Goal: Task Accomplishment & Management: Manage account settings

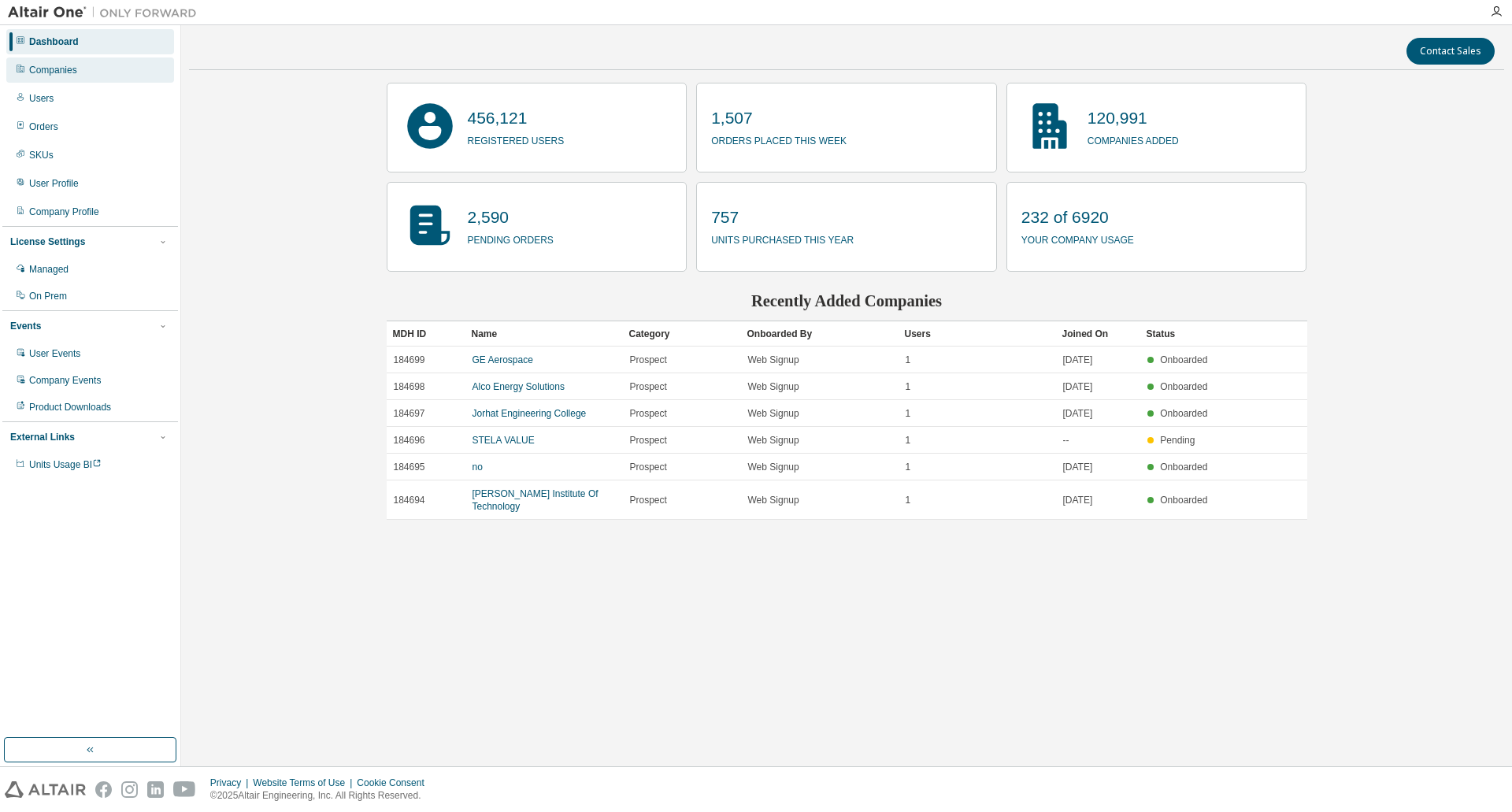
click at [59, 68] on div "Companies" at bounding box center [53, 70] width 48 height 12
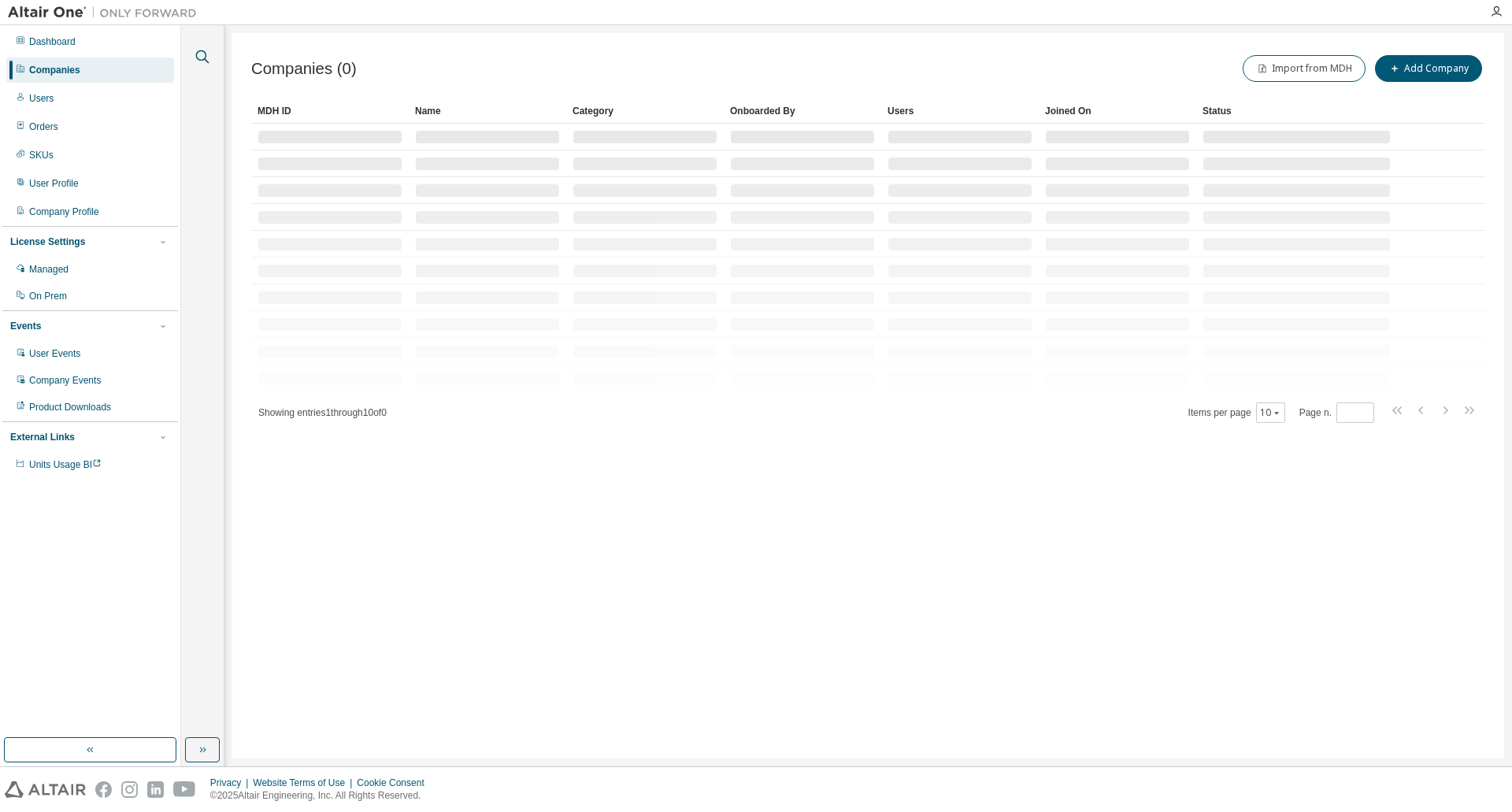
click at [201, 56] on icon "button" at bounding box center [202, 56] width 19 height 19
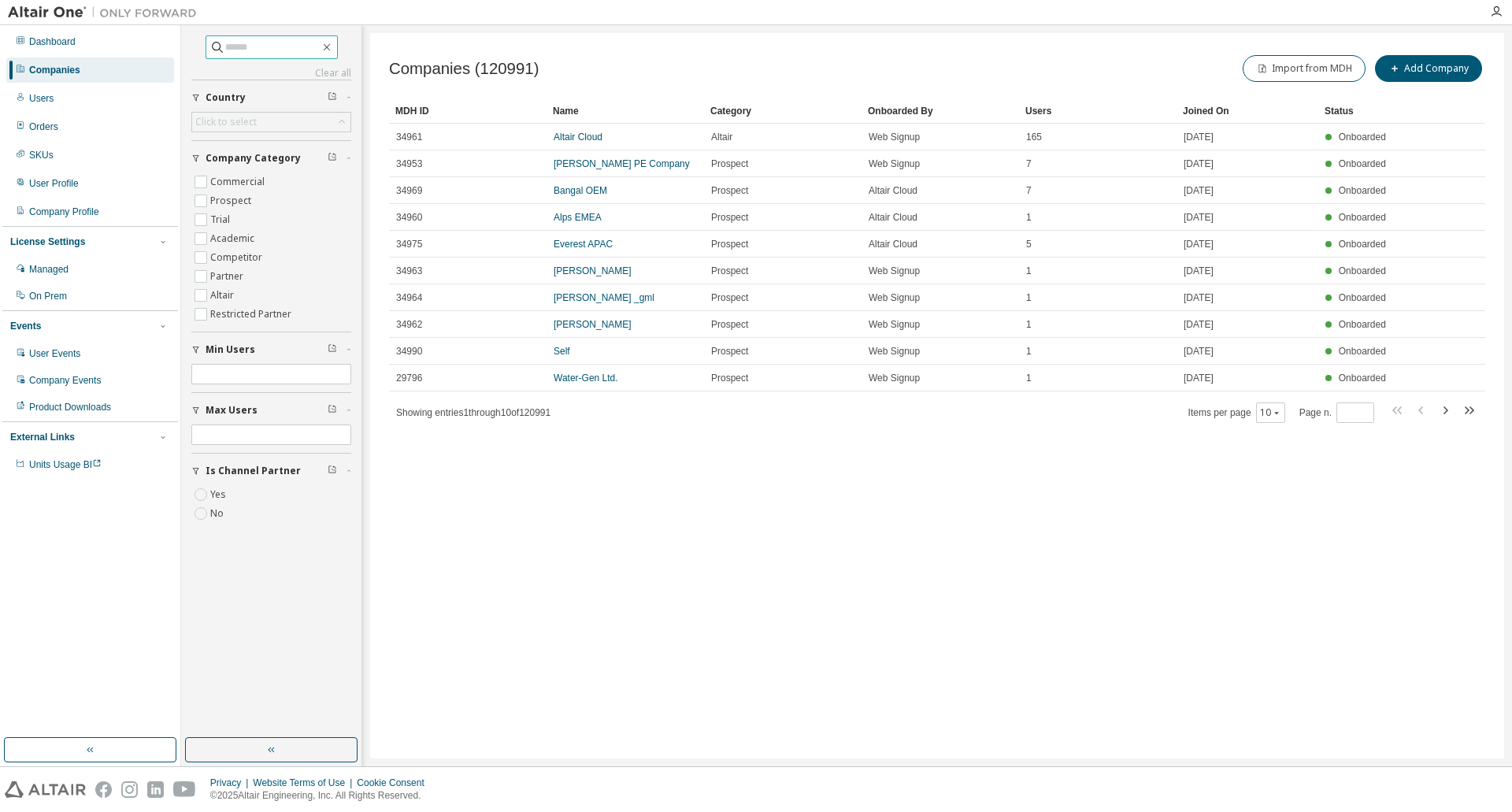
click at [241, 47] on input "text" at bounding box center [272, 47] width 94 height 16
type input "*****"
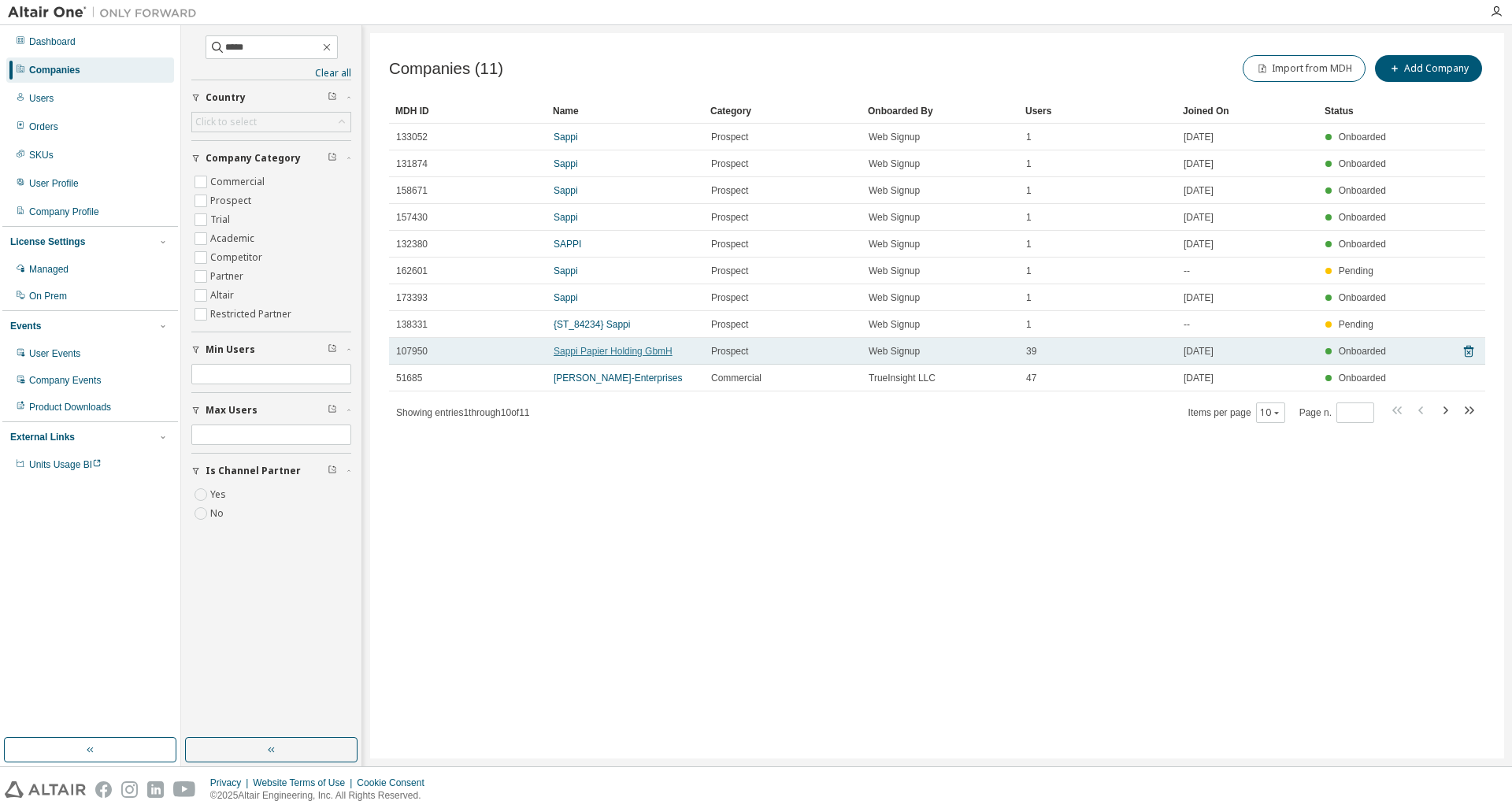
click at [646, 346] on link "Sappi Papier Holding GbmH" at bounding box center [613, 350] width 119 height 11
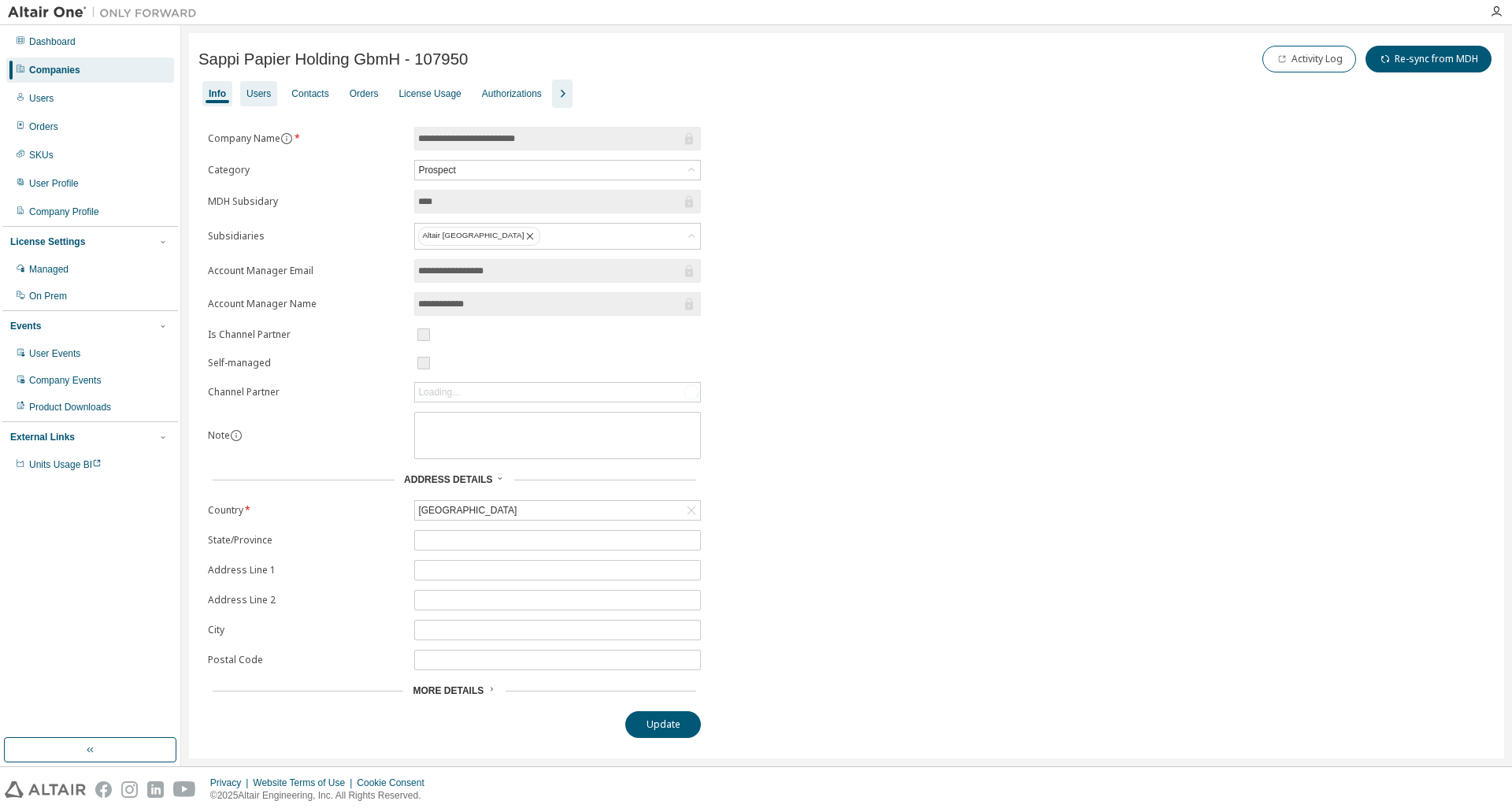
click at [265, 93] on div "Users" at bounding box center [259, 93] width 25 height 12
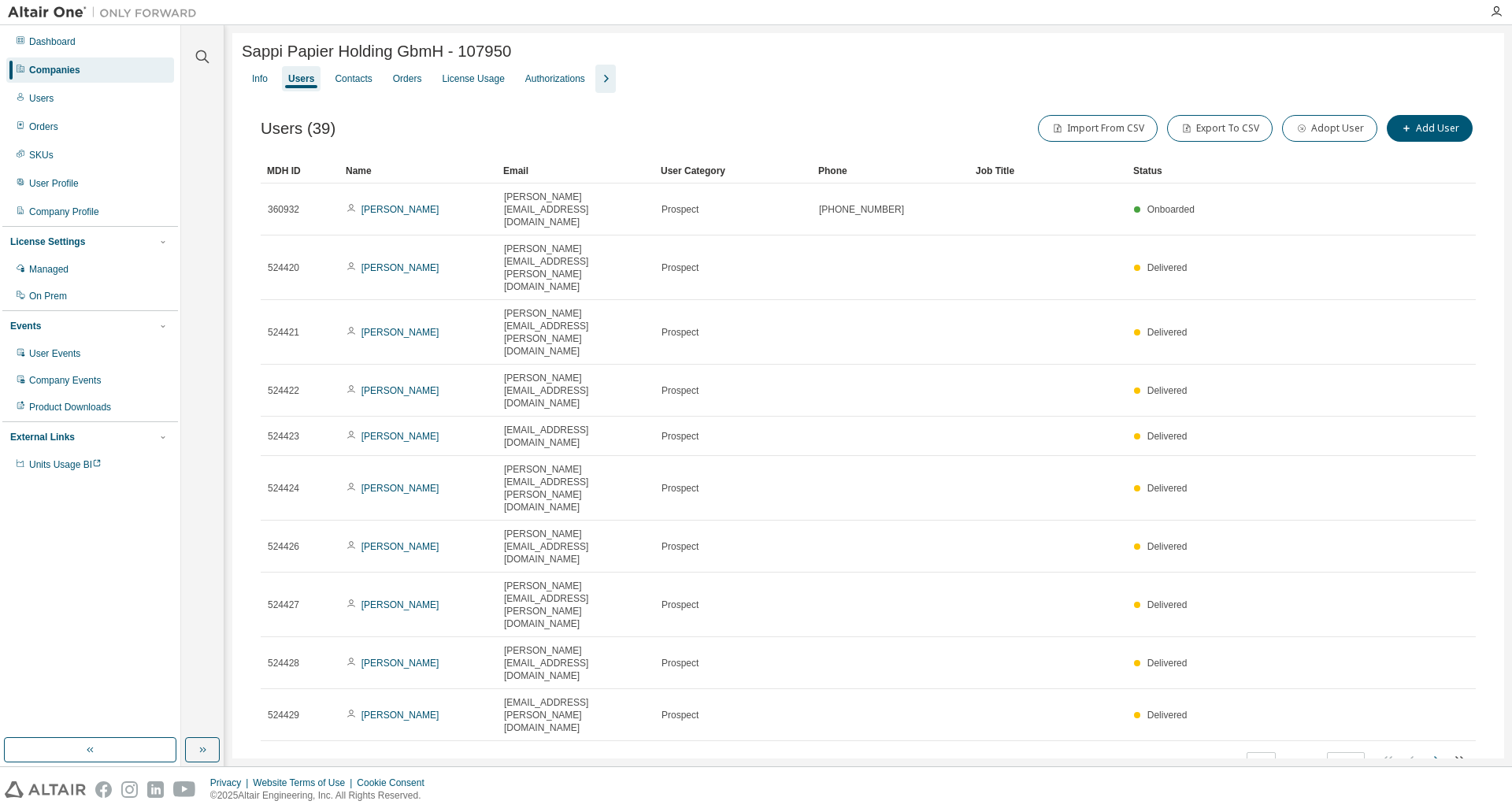
click at [1437, 751] on icon "button" at bounding box center [1435, 760] width 19 height 19
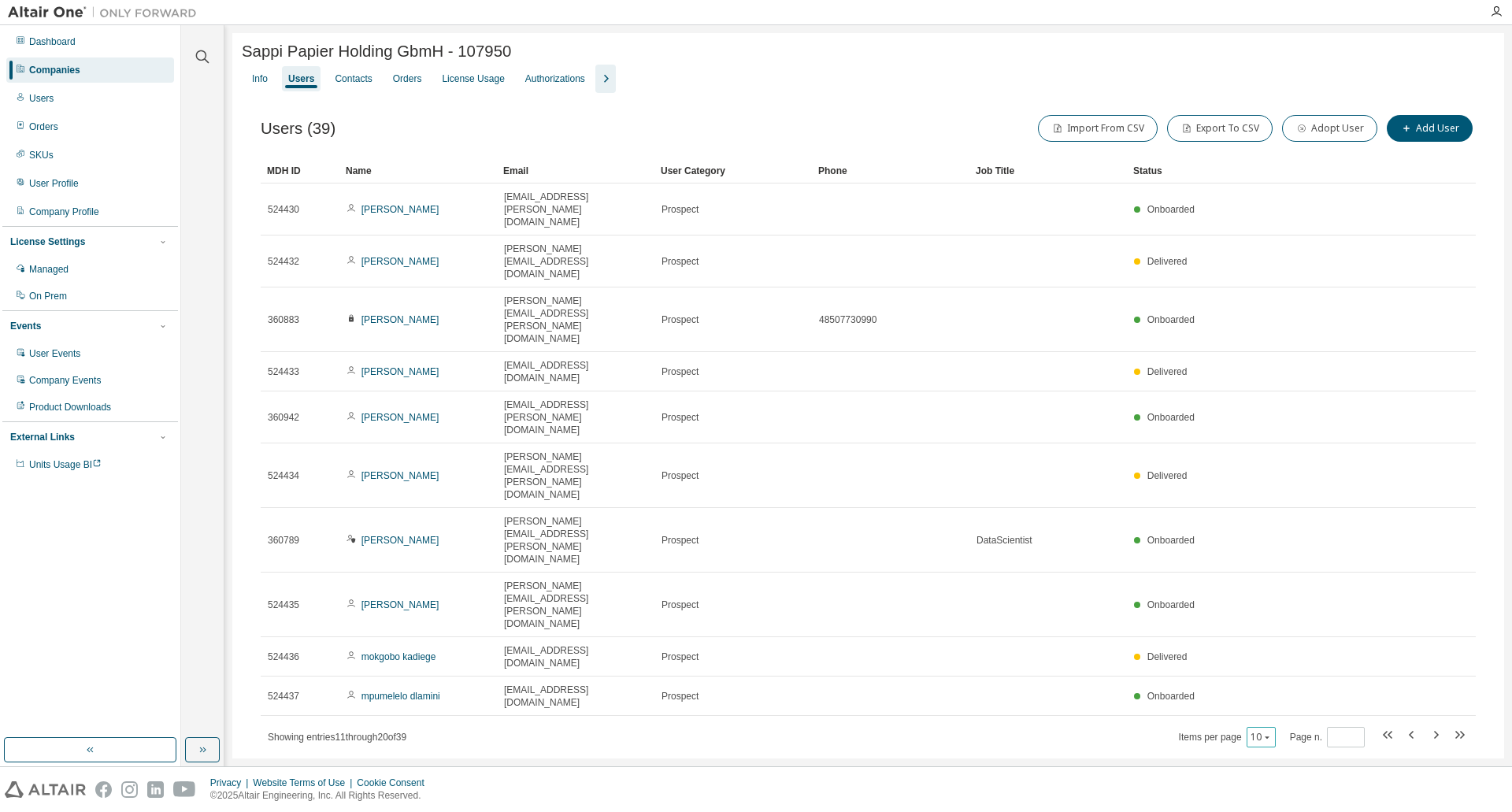
click at [1257, 731] on button "10" at bounding box center [1261, 737] width 21 height 12
click at [1291, 582] on div "Sappi Papier Holding GbmH - 107950 Clear Load Save Save As Field Operator Value…" at bounding box center [868, 415] width 1271 height 765
click at [1270, 731] on button "10" at bounding box center [1261, 737] width 21 height 12
click at [1267, 552] on div "50" at bounding box center [1312, 553] width 126 height 19
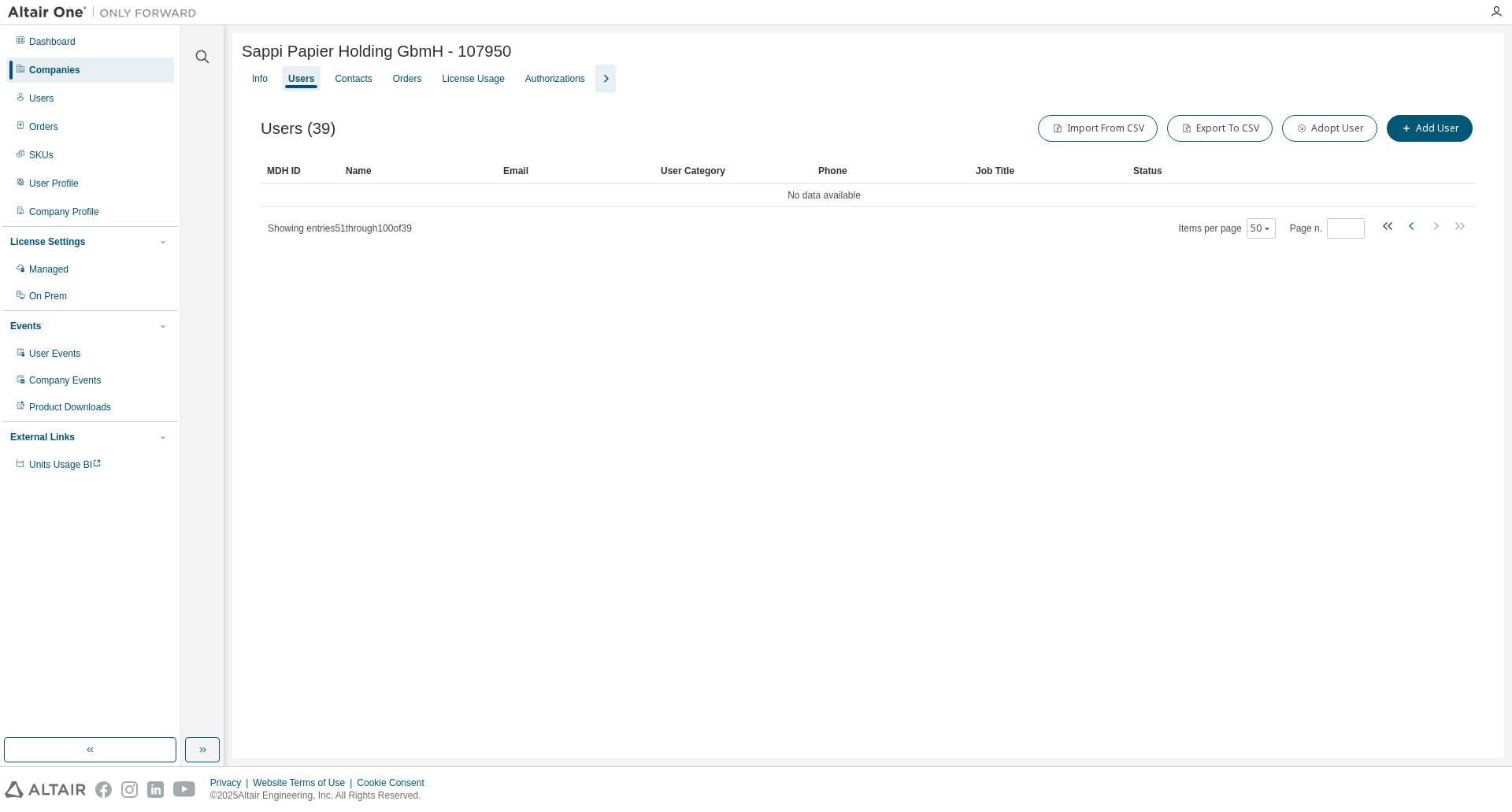
click at [1415, 229] on icon "button" at bounding box center [1411, 226] width 19 height 19
type input "*"
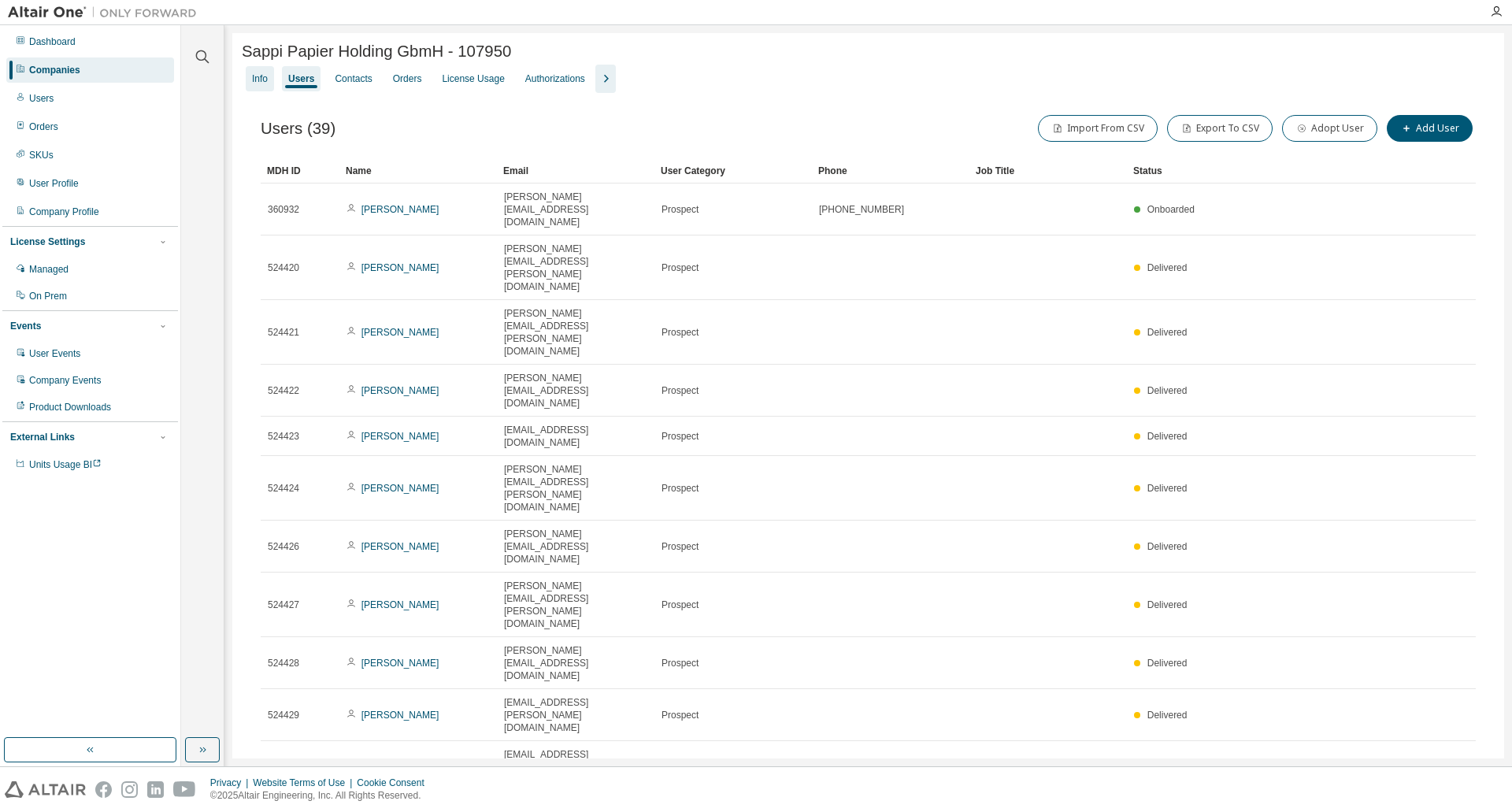
click at [251, 74] on div "Info" at bounding box center [259, 79] width 29 height 25
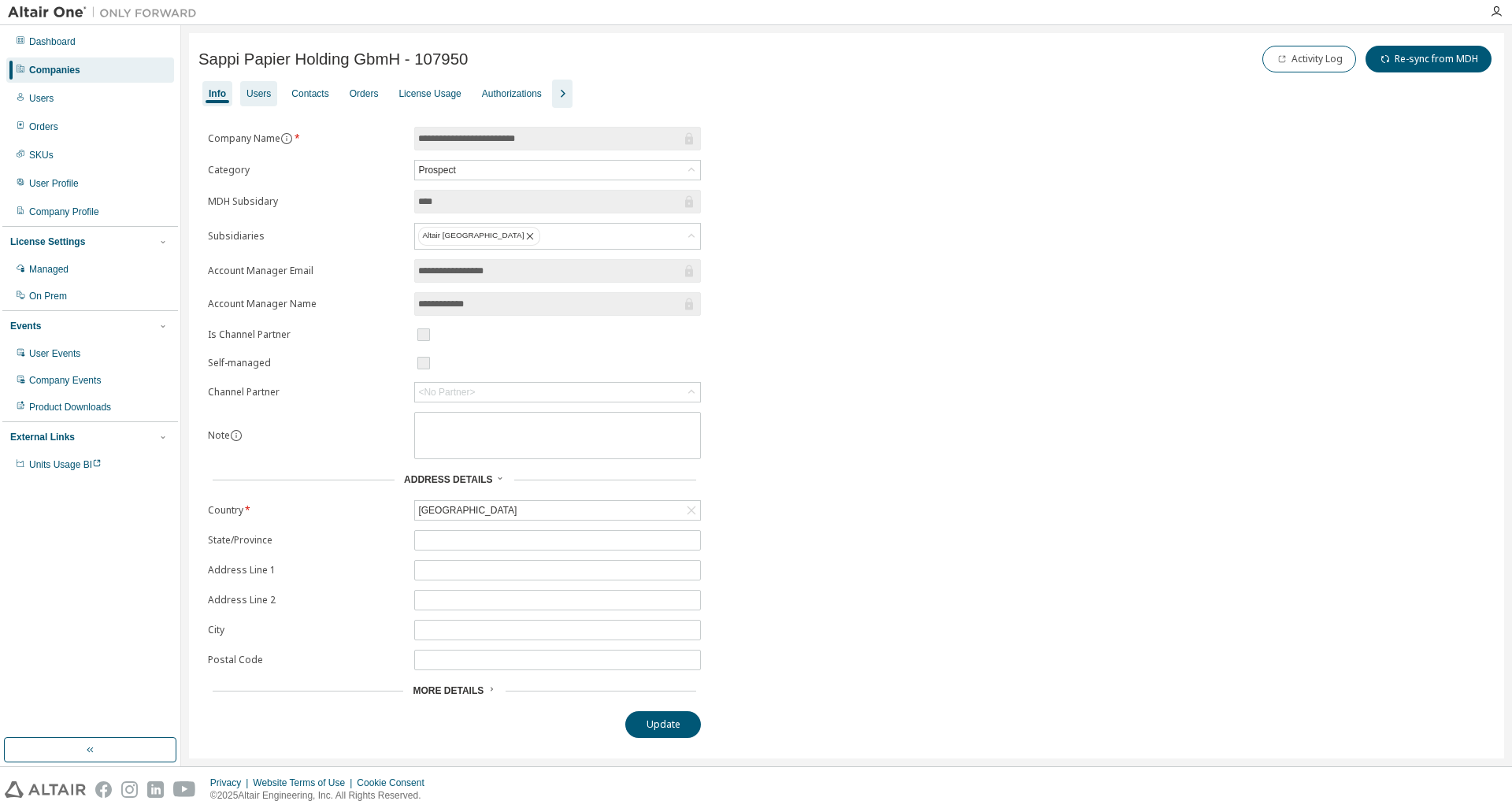
click at [261, 94] on div "Users" at bounding box center [259, 93] width 25 height 12
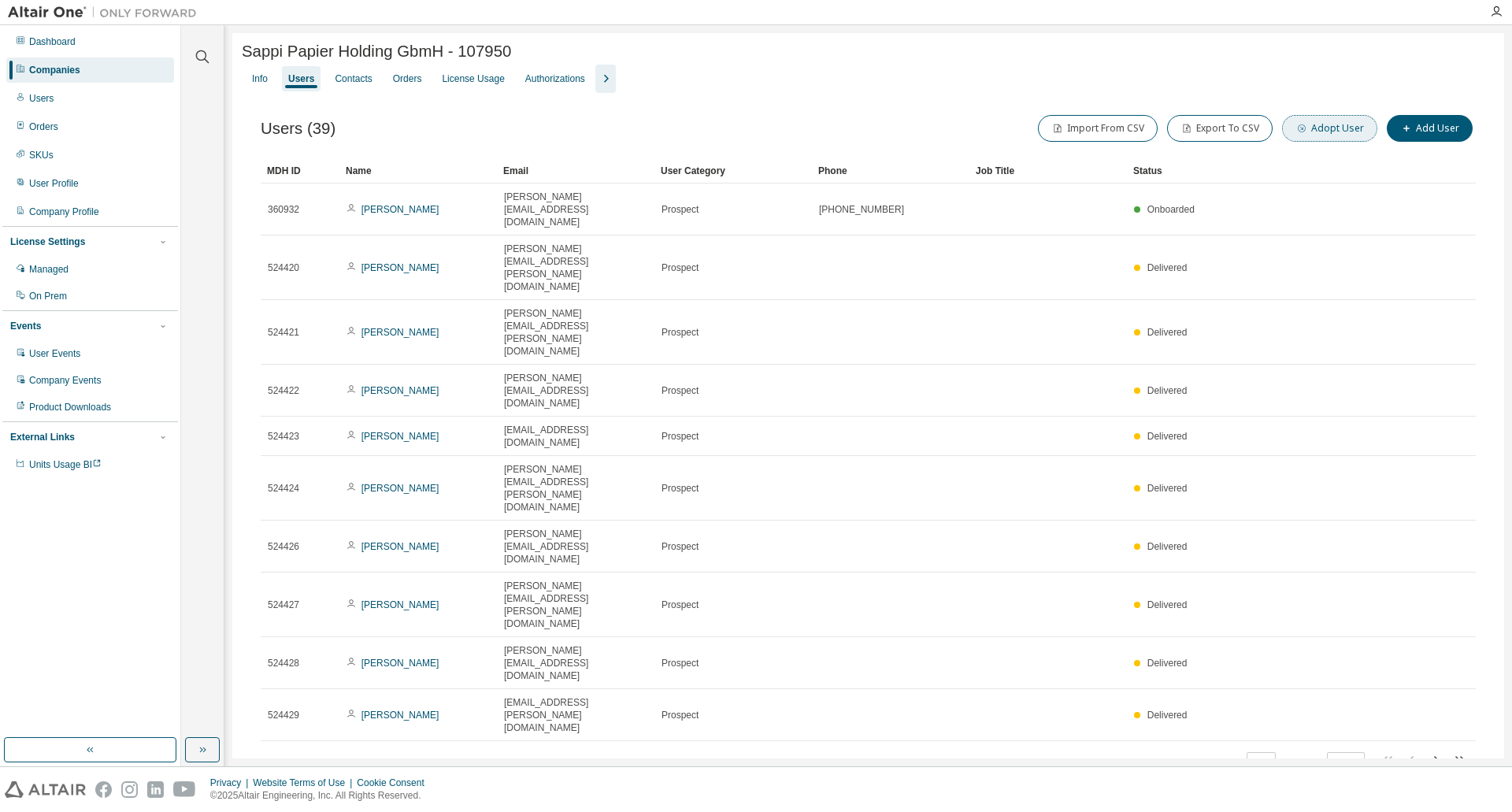
click at [1351, 129] on button "Adopt User" at bounding box center [1330, 129] width 95 height 27
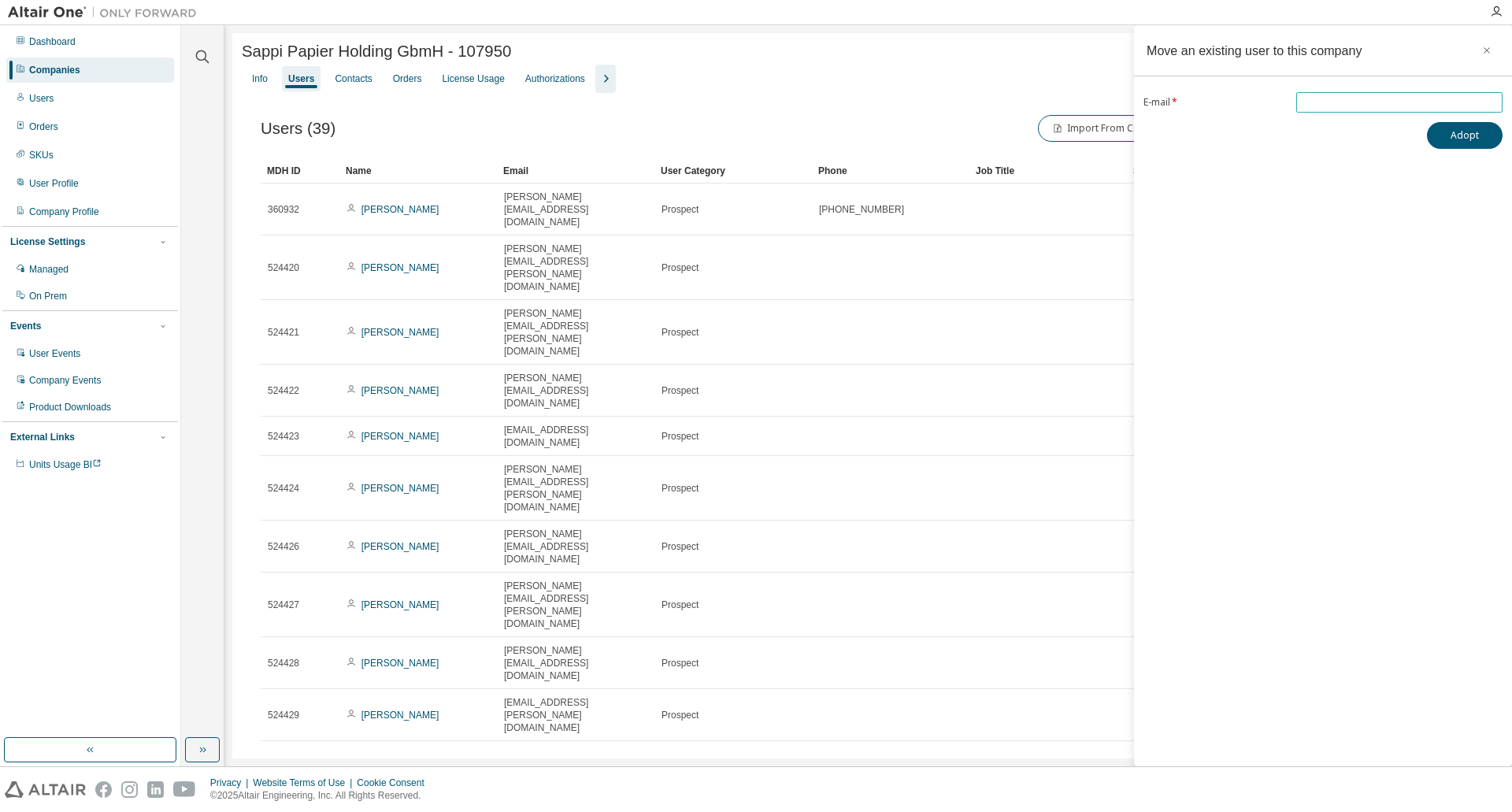
click at [1374, 94] on span at bounding box center [1399, 102] width 206 height 20
click at [1373, 98] on input "email" at bounding box center [1399, 102] width 199 height 12
paste input "**********"
type input "**********"
click at [1343, 285] on div "**********" at bounding box center [1323, 396] width 378 height 742
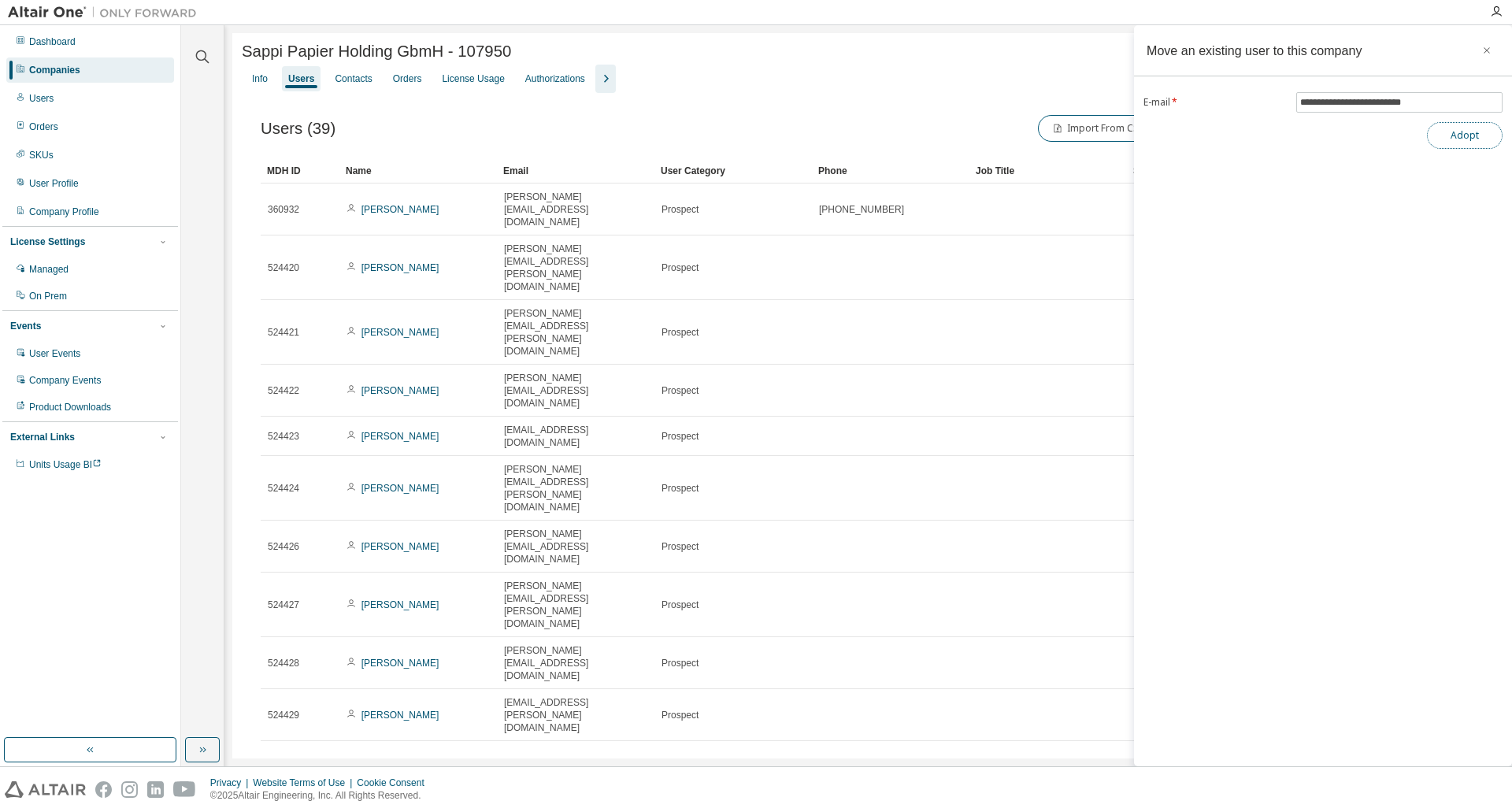
click at [1478, 137] on button "Adopt" at bounding box center [1465, 135] width 75 height 27
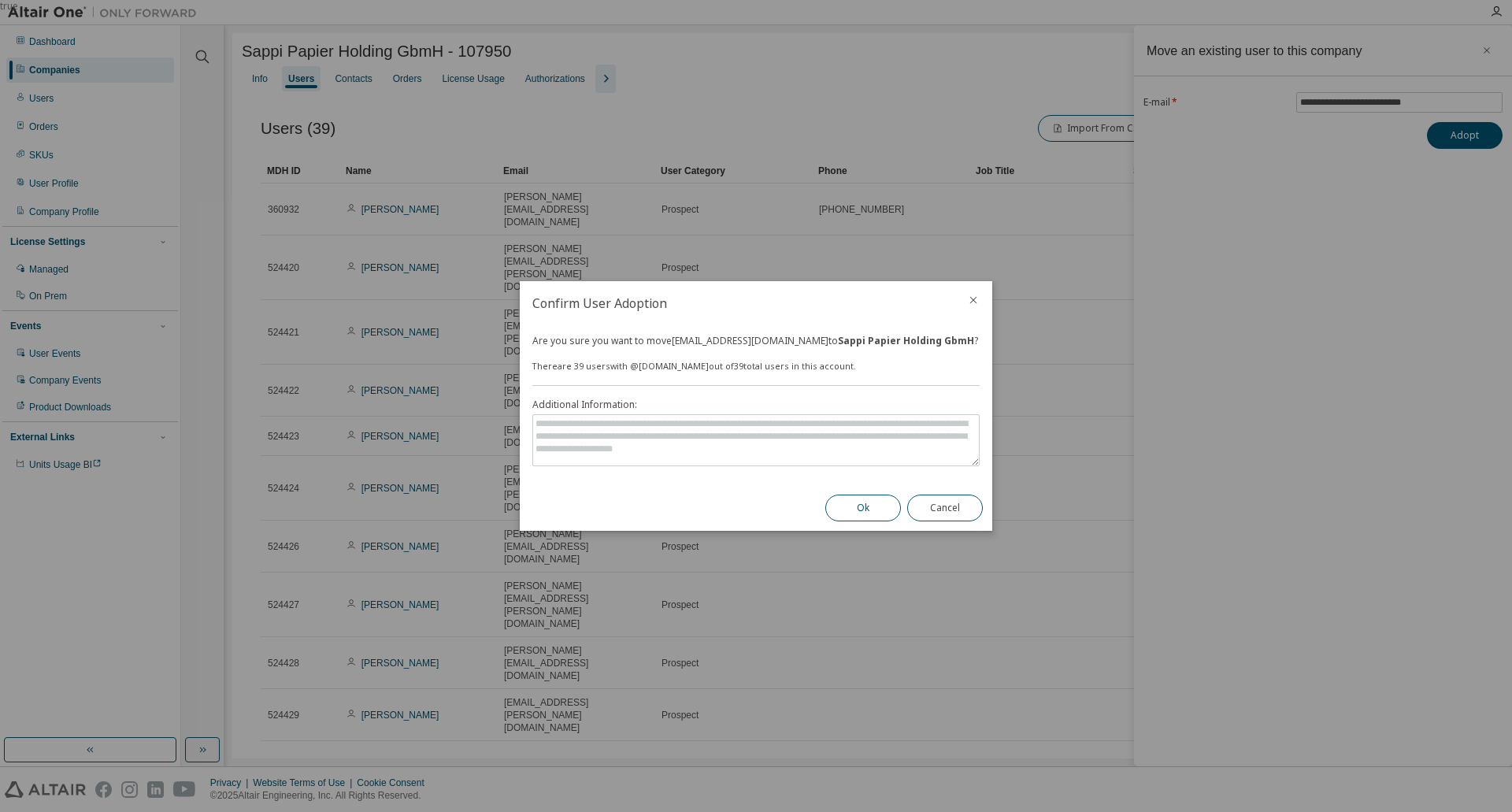
click at [863, 510] on button "Ok" at bounding box center [863, 508] width 75 height 27
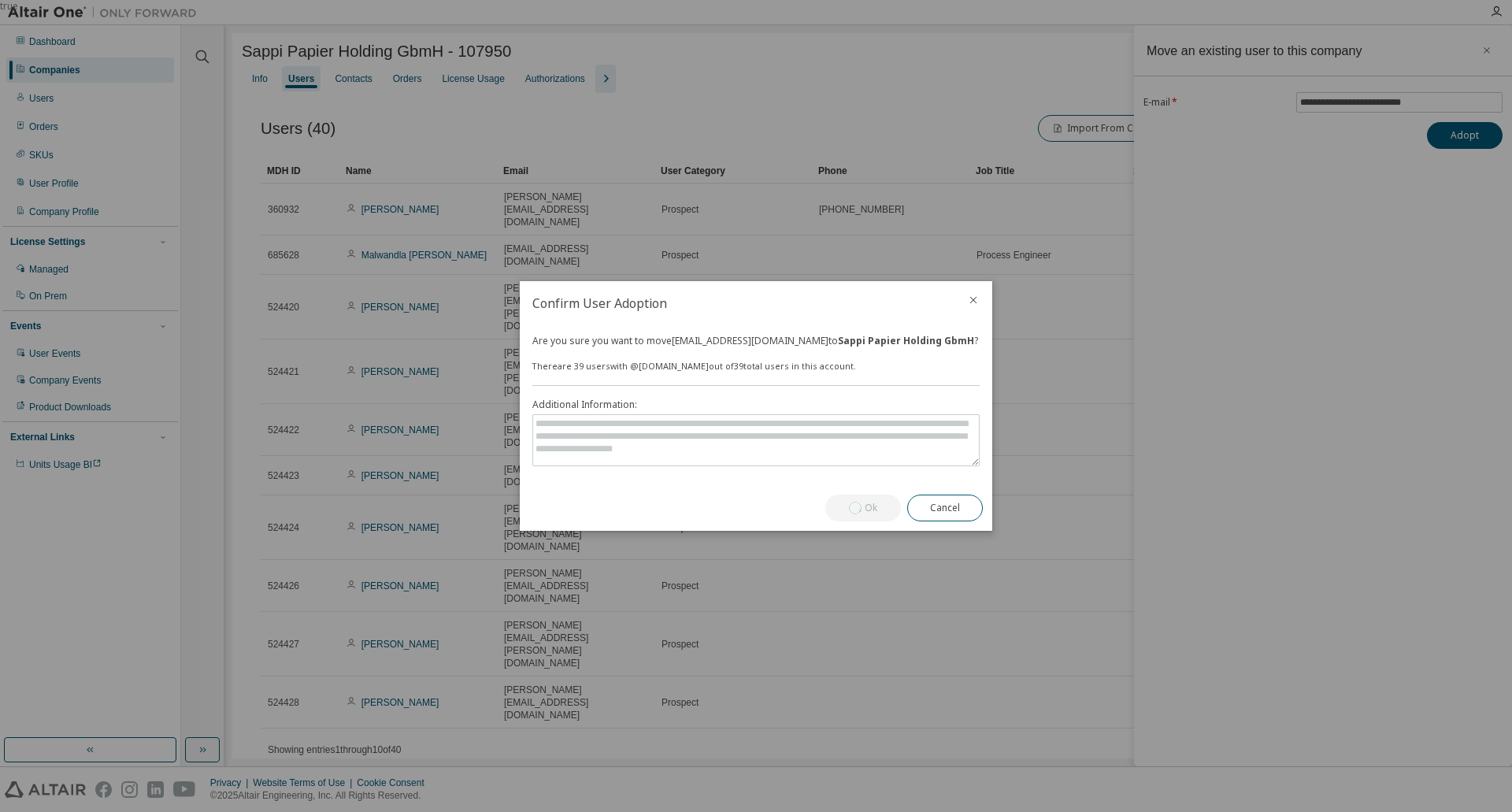
click at [898, 203] on div "true" at bounding box center [756, 406] width 1512 height 812
click at [977, 303] on icon "close" at bounding box center [973, 300] width 12 height 12
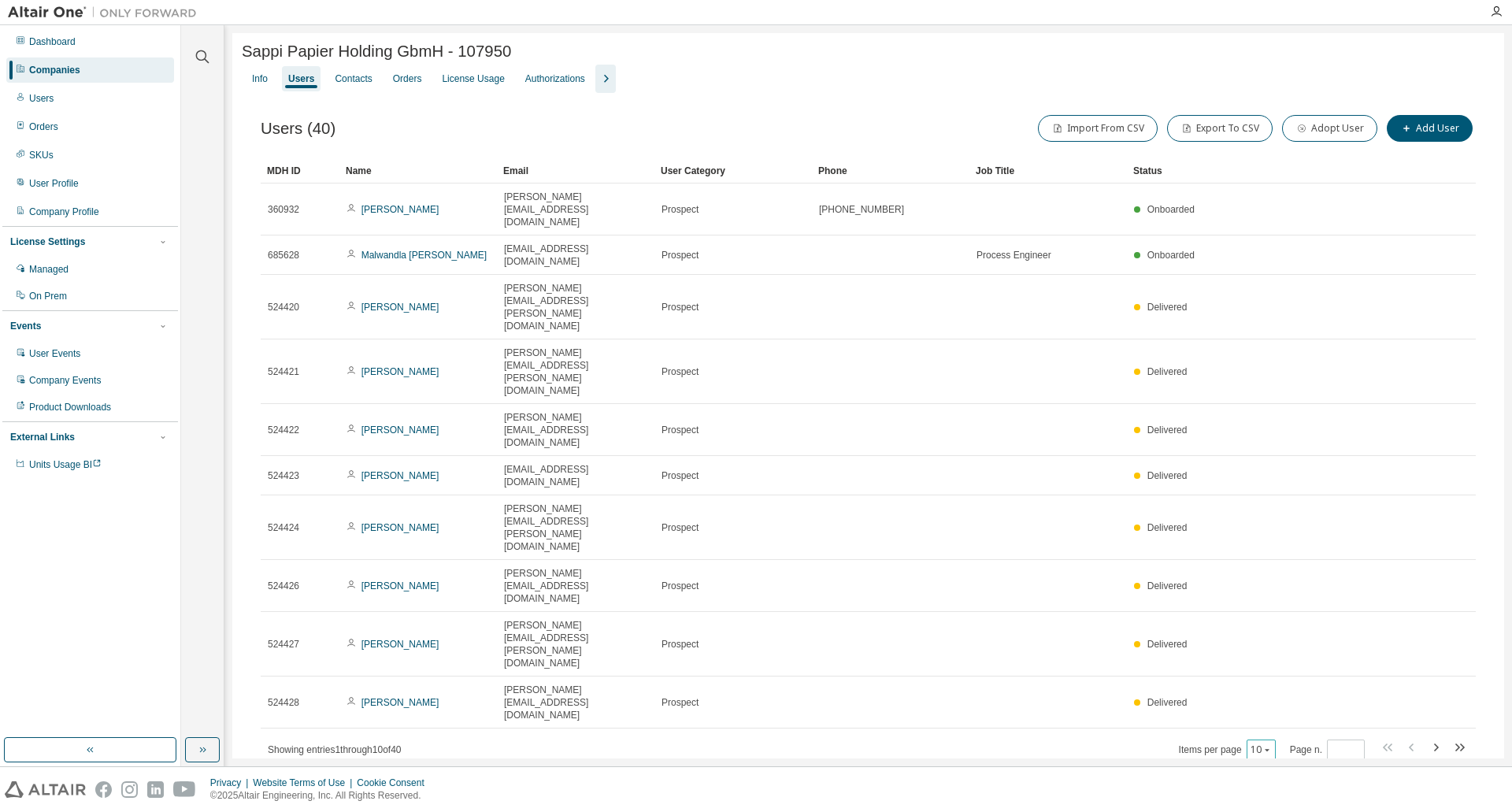
click at [1262, 743] on button "10" at bounding box center [1261, 749] width 21 height 12
click at [1270, 553] on div "50" at bounding box center [1312, 553] width 126 height 19
click at [362, 84] on div "Contacts" at bounding box center [353, 79] width 37 height 12
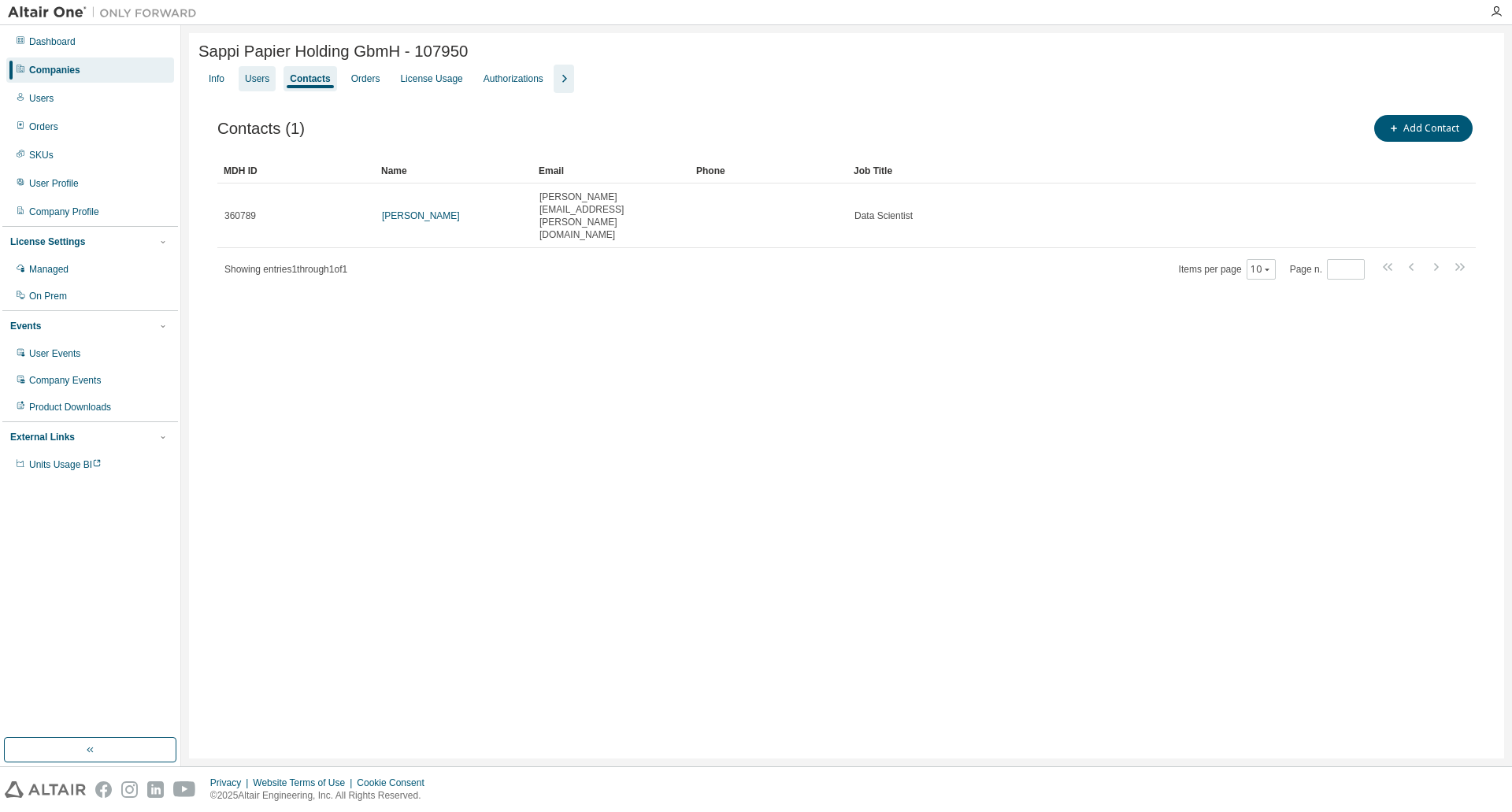
click at [254, 82] on div "Users" at bounding box center [257, 79] width 25 height 12
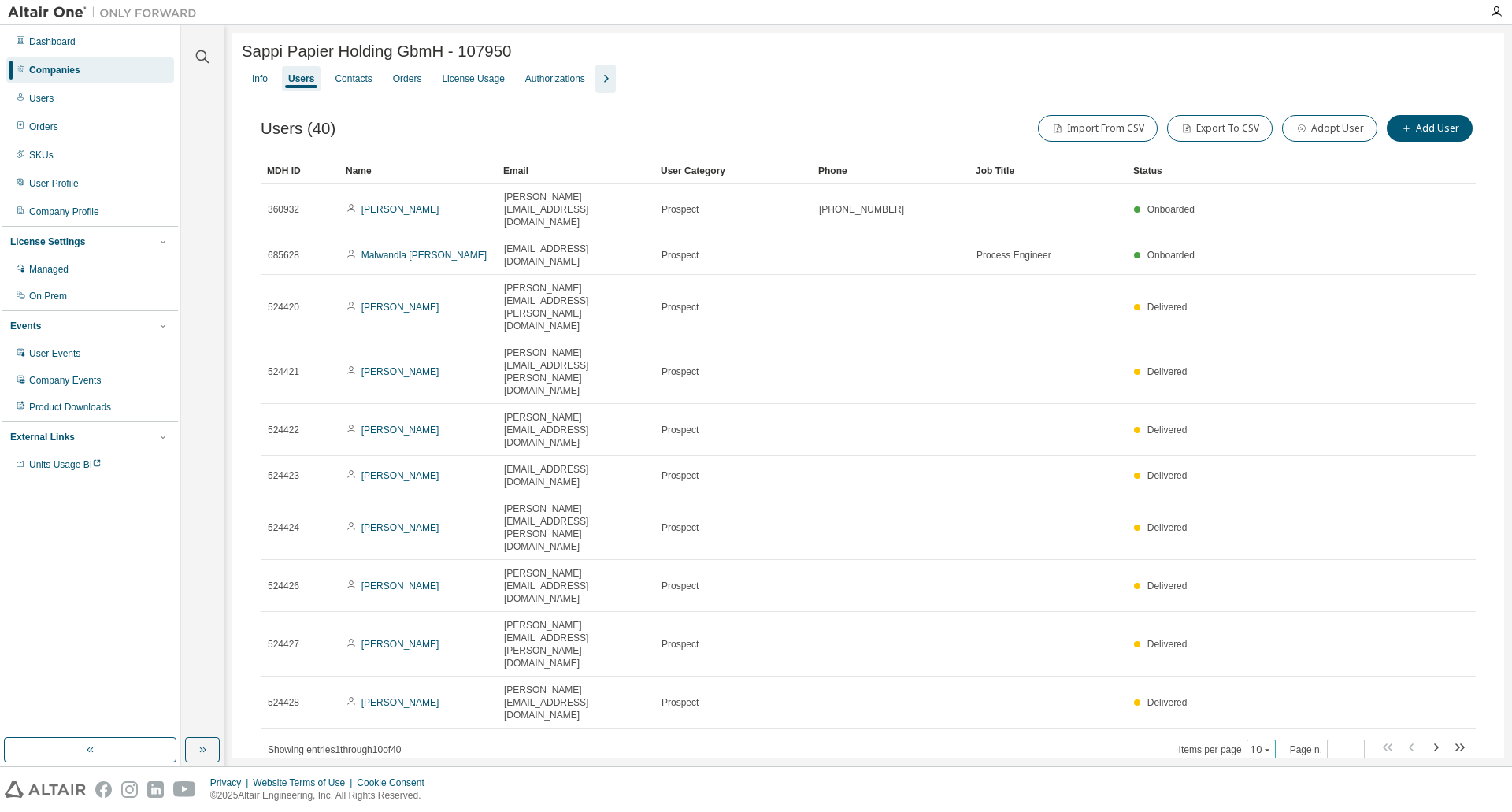
click at [1267, 745] on icon "button" at bounding box center [1267, 750] width 10 height 10
click at [1280, 558] on div "50" at bounding box center [1312, 553] width 126 height 19
click at [1330, 133] on button "Adopt User" at bounding box center [1330, 128] width 95 height 27
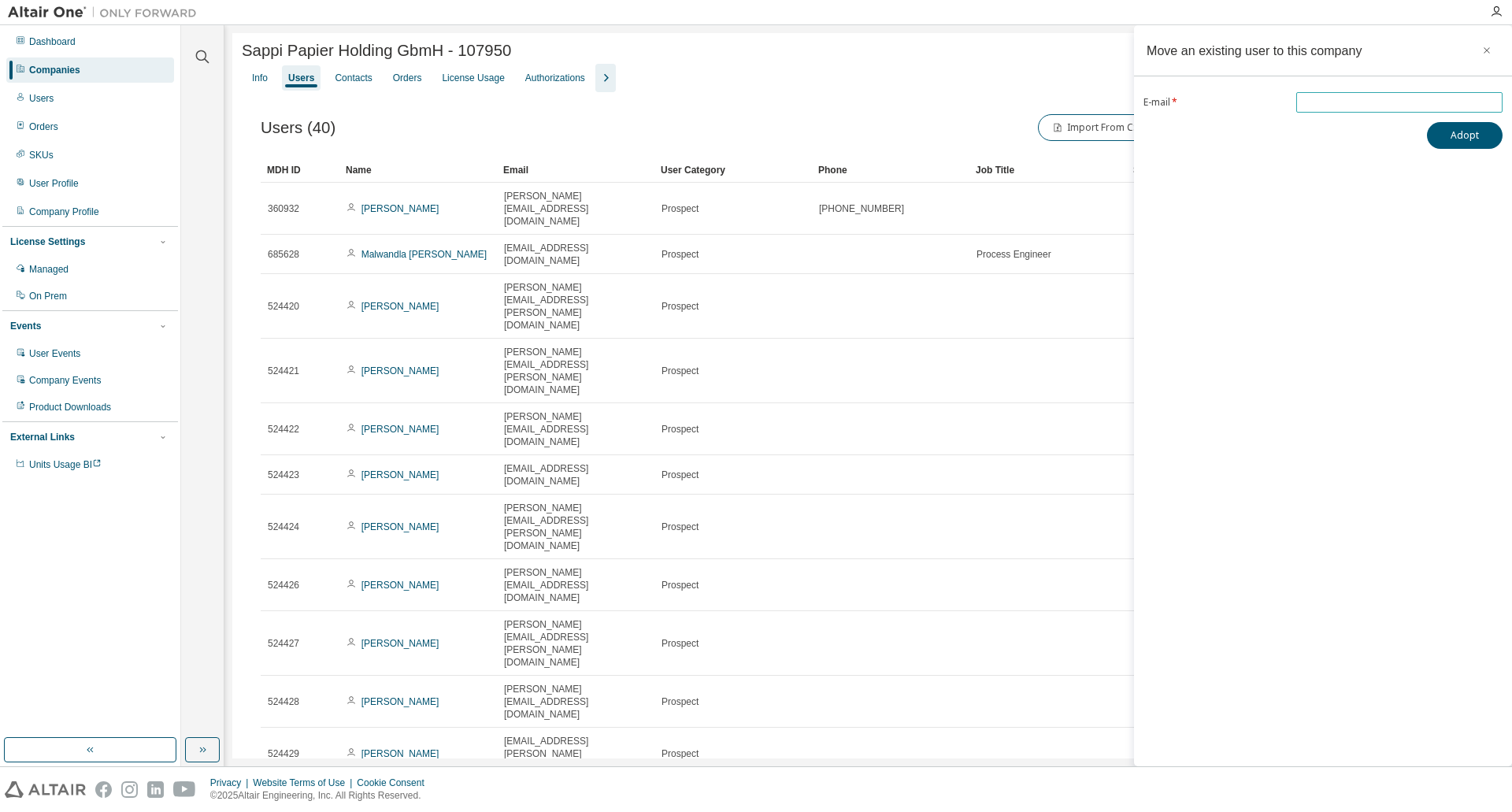
click at [1352, 106] on input "email" at bounding box center [1399, 102] width 199 height 12
paste input "**********"
type input "**********"
drag, startPoint x: 1349, startPoint y: 227, endPoint x: 1366, endPoint y: 183, distance: 47.2
click at [1366, 183] on div "**********" at bounding box center [1323, 396] width 378 height 742
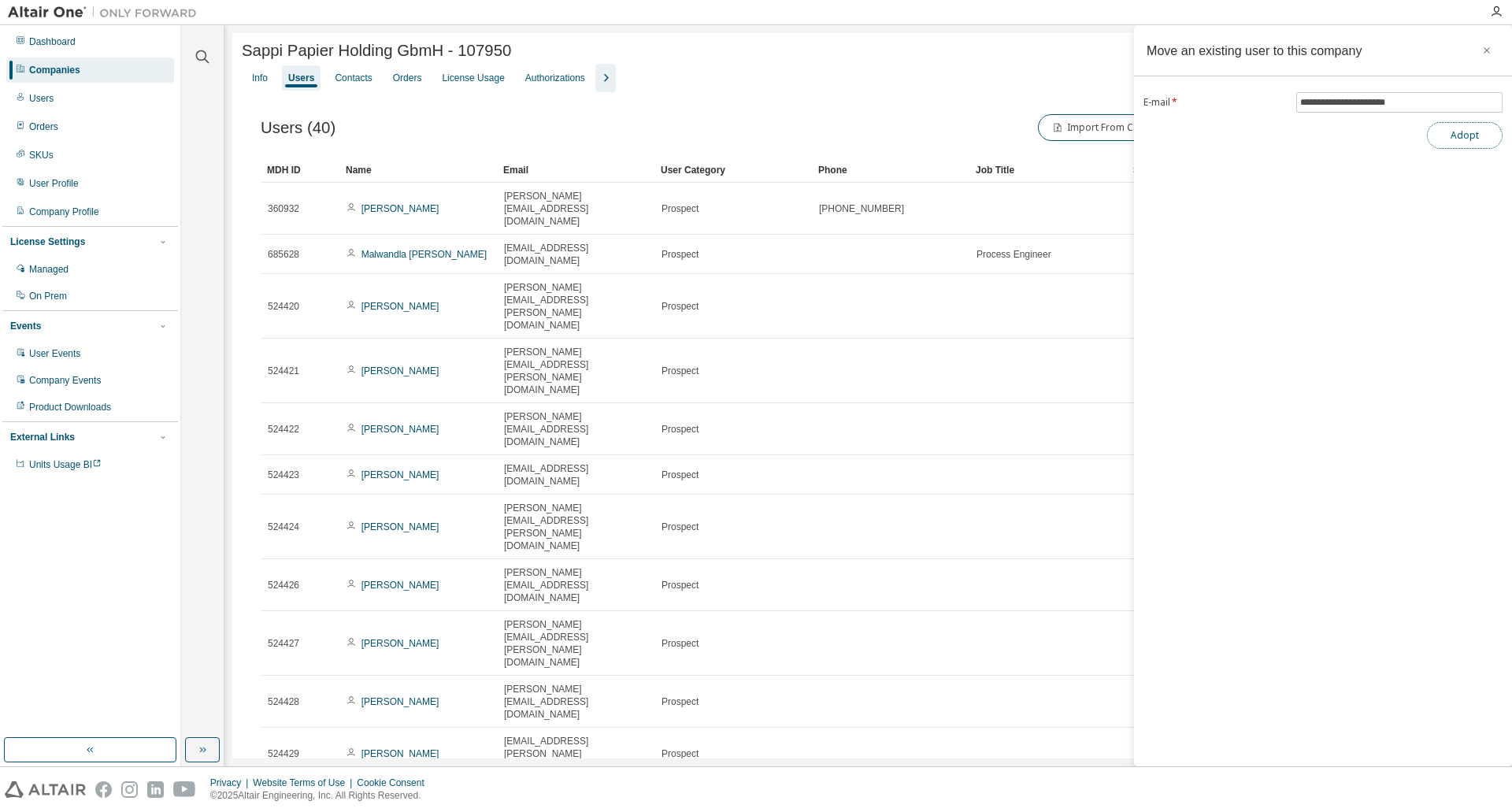
click at [1450, 137] on button "Adopt" at bounding box center [1465, 135] width 75 height 27
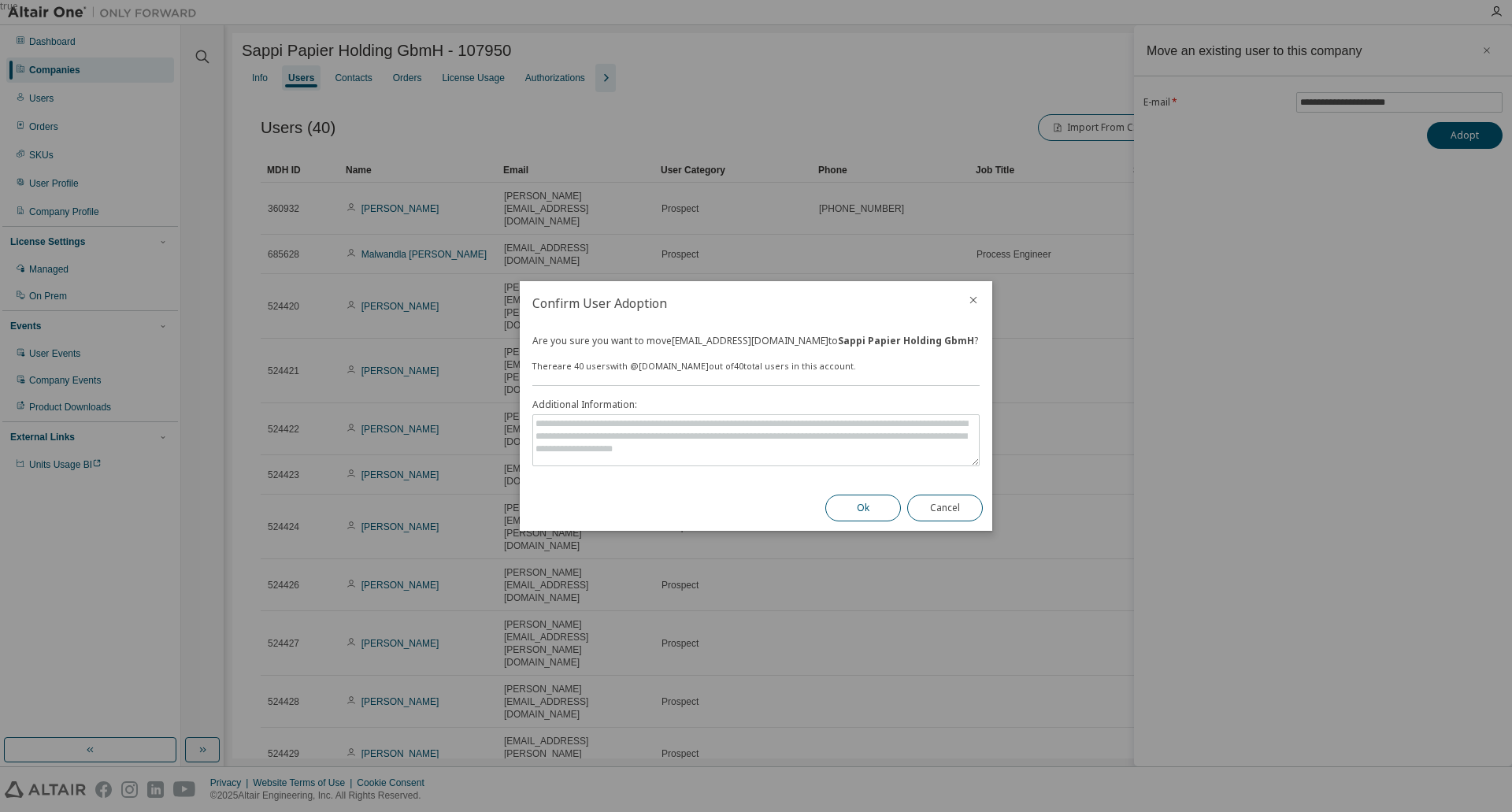
click at [859, 513] on button "Ok" at bounding box center [863, 508] width 75 height 27
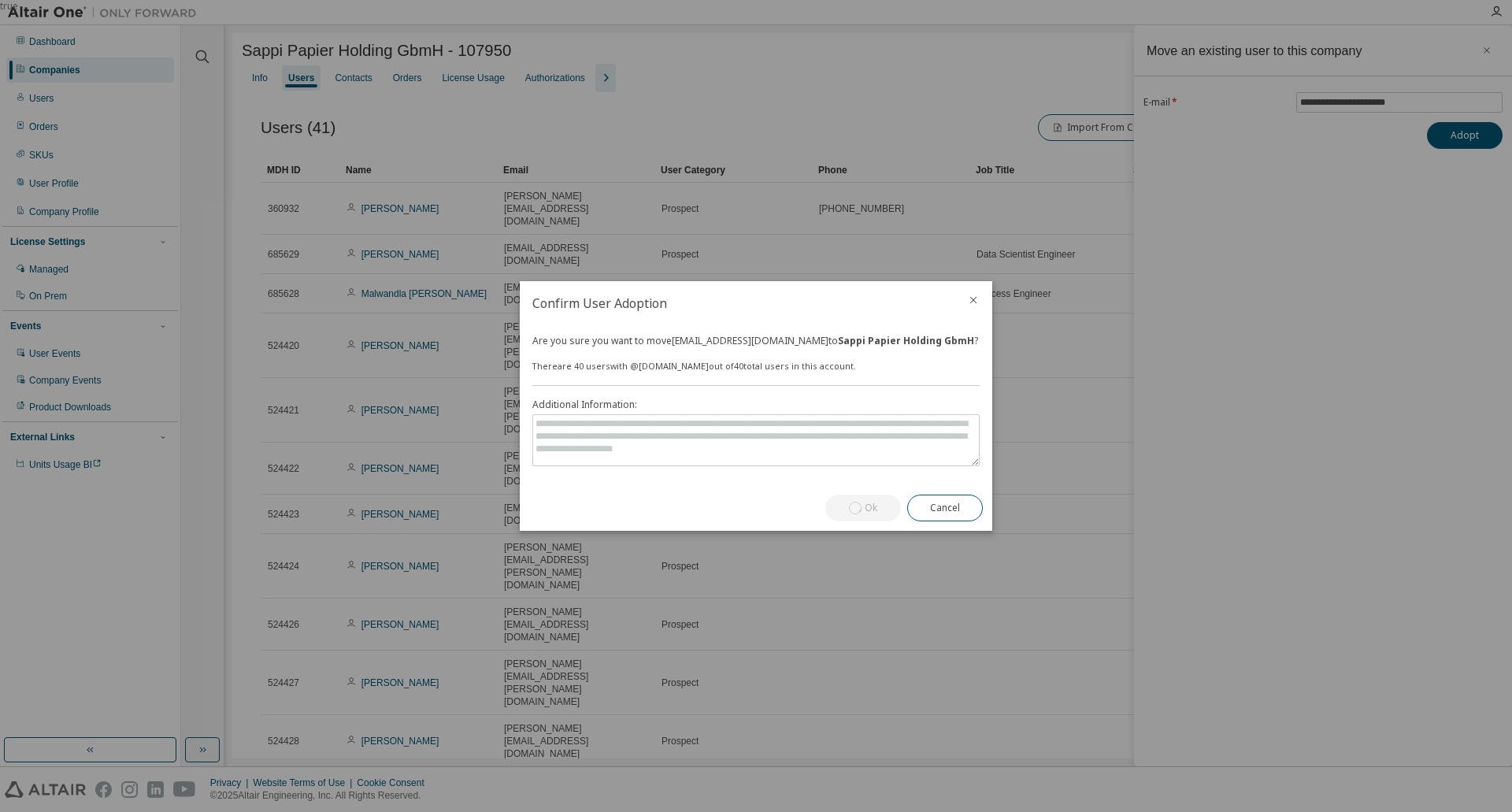
click at [969, 298] on icon "close" at bounding box center [973, 300] width 12 height 12
